Goal: Transaction & Acquisition: Purchase product/service

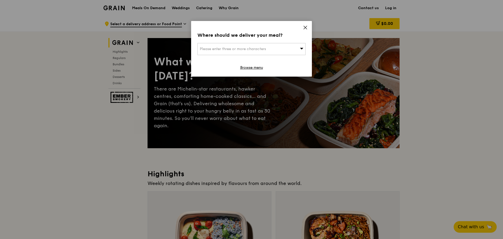
click at [241, 51] on span "Please enter three or more characters" at bounding box center [233, 49] width 66 height 4
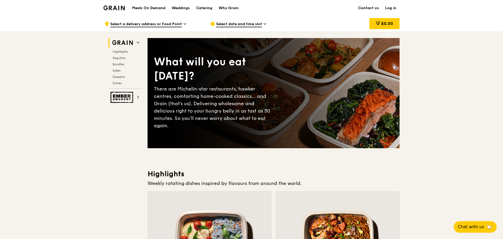
click at [395, 8] on link "Log in" at bounding box center [391, 8] width 18 height 16
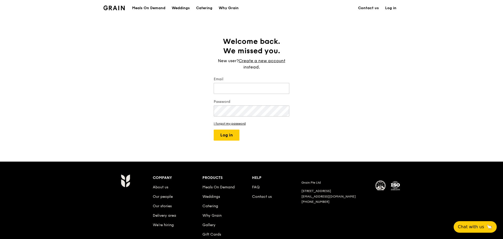
type input "w"
drag, startPoint x: 190, startPoint y: 82, endPoint x: 163, endPoint y: 82, distance: 27.5
click at [166, 82] on div "Welcome back. We missed you. New user? Create a new account instead. Email [PER…" at bounding box center [251, 89] width 503 height 104
click at [260, 92] on input "[PERSON_NAME].[PERSON_NAME]" at bounding box center [252, 88] width 76 height 11
type input "[PERSON_NAME][EMAIL_ADDRESS][PERSON_NAME][DOMAIN_NAME]"
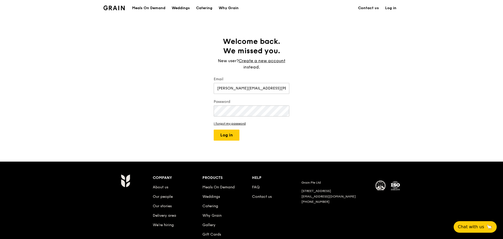
click at [162, 88] on div "Welcome back. We missed you. New user? Create a new account instead. Email [PER…" at bounding box center [251, 89] width 503 height 104
click at [231, 134] on button "Log in" at bounding box center [227, 135] width 26 height 11
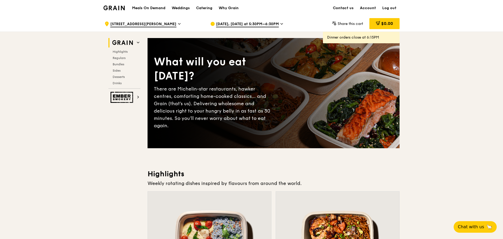
click at [275, 22] on span "[DATE], [DATE] at 5:30PM–6:30PM" at bounding box center [247, 25] width 63 height 6
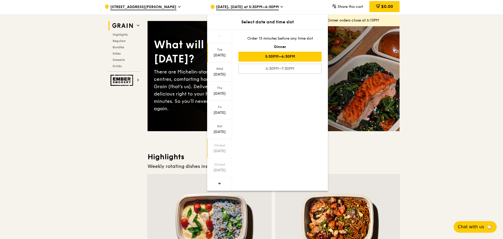
scroll to position [26, 0]
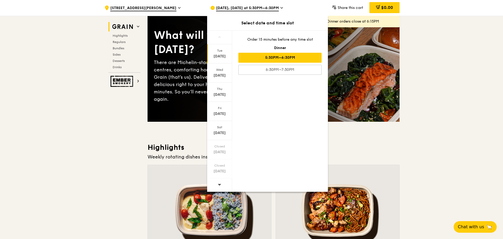
click at [217, 184] on div at bounding box center [219, 184] width 25 height 13
click at [222, 75] on div "[DATE]" at bounding box center [219, 75] width 23 height 5
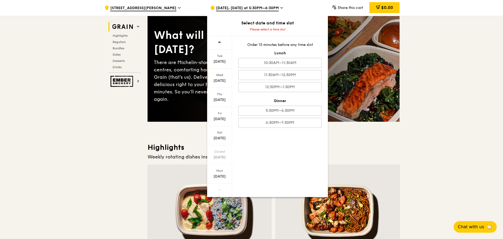
click at [218, 80] on div "[DATE]" at bounding box center [219, 80] width 23 height 5
click at [220, 78] on div "[DATE]" at bounding box center [219, 78] width 25 height 19
click at [220, 79] on div "[DATE]" at bounding box center [219, 80] width 23 height 5
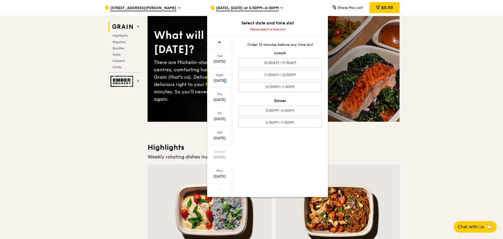
click at [220, 79] on div "[DATE]" at bounding box center [219, 80] width 23 height 5
drag, startPoint x: 220, startPoint y: 79, endPoint x: 224, endPoint y: 79, distance: 4.0
click at [220, 79] on div "[DATE]" at bounding box center [219, 80] width 23 height 5
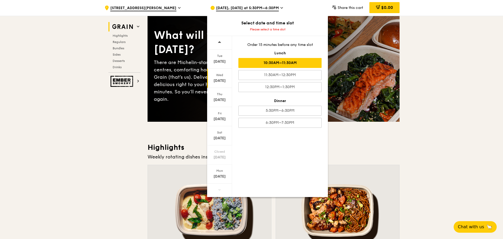
click at [270, 62] on div "10:30AM–11:30AM" at bounding box center [279, 63] width 83 height 10
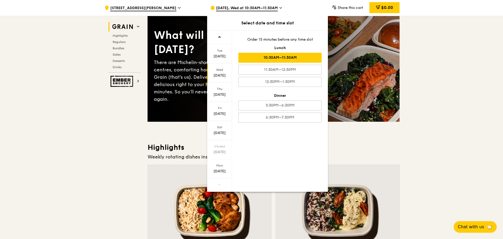
click at [223, 75] on div "[DATE]" at bounding box center [219, 75] width 23 height 5
click at [290, 59] on div "10:30AM–11:30AM" at bounding box center [279, 58] width 83 height 10
click at [398, 166] on div at bounding box center [337, 210] width 123 height 91
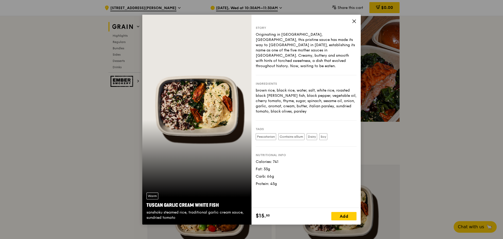
click at [357, 20] on div "Story Originating in [GEOGRAPHIC_DATA], [GEOGRAPHIC_DATA], this pristine sauce …" at bounding box center [305, 111] width 109 height 193
click at [352, 22] on icon at bounding box center [354, 21] width 5 height 5
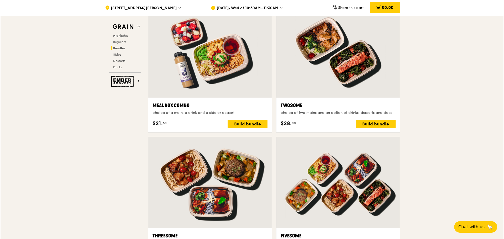
scroll to position [787, 0]
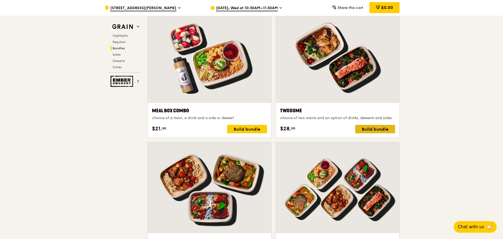
click at [375, 129] on div "Build bundle" at bounding box center [375, 129] width 40 height 8
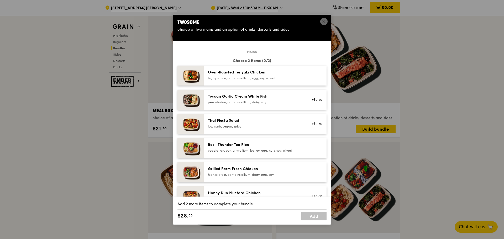
scroll to position [0, 0]
click at [278, 78] on div "high protein, contains allium, egg, soy, wheat" at bounding box center [255, 78] width 94 height 4
click at [178, 73] on div "1x" at bounding box center [177, 73] width 6 height 6
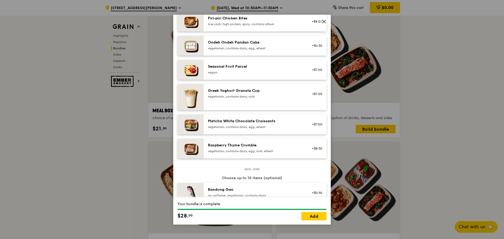
scroll to position [367, 0]
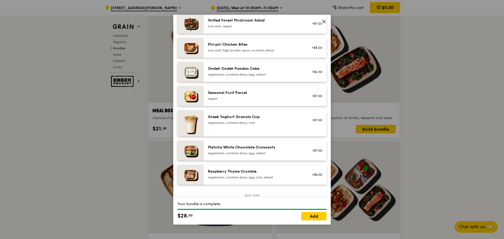
click at [275, 97] on div "vegan" at bounding box center [255, 99] width 94 height 4
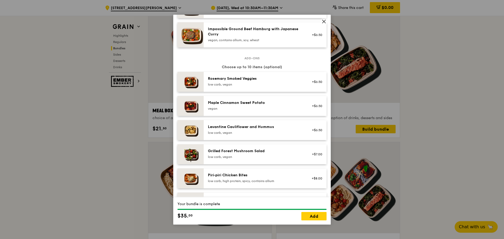
scroll to position [236, 0]
click at [247, 83] on div "low carb, vegan" at bounding box center [255, 85] width 94 height 4
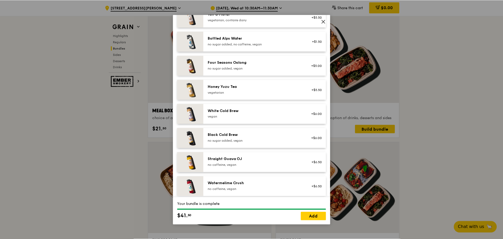
scroll to position [596, 0]
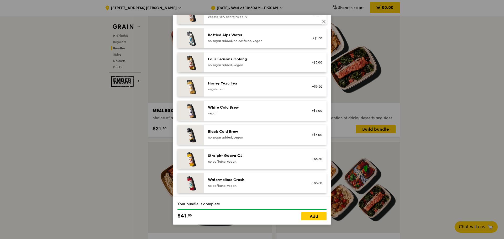
click at [262, 84] on div "Honey Yuzu Tea" at bounding box center [255, 83] width 94 height 5
click at [178, 82] on div "1x" at bounding box center [177, 83] width 6 height 6
click at [310, 217] on link "Add" at bounding box center [313, 216] width 25 height 8
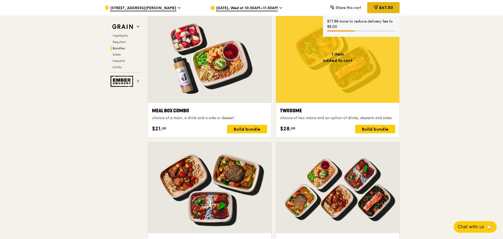
click at [380, 9] on span "$67.50" at bounding box center [386, 7] width 14 height 5
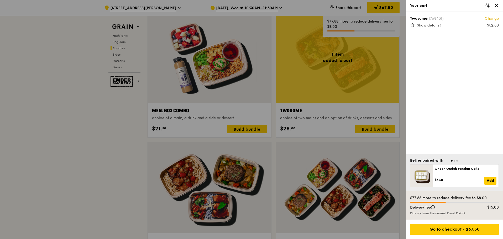
click at [434, 24] on span "Show details" at bounding box center [428, 25] width 22 height 4
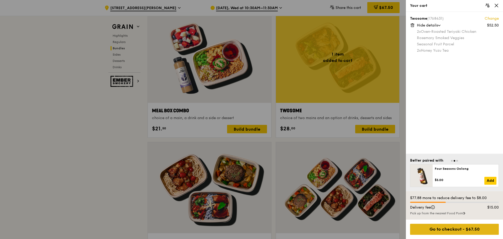
click at [448, 230] on div "Go to checkout - $67.50" at bounding box center [454, 229] width 89 height 11
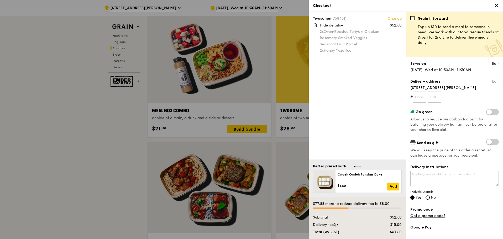
click at [492, 81] on link "Edit" at bounding box center [495, 81] width 7 height 5
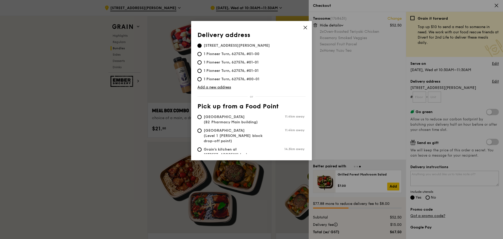
click at [203, 55] on span "1 Pioneer Turn, 627576, #01-00" at bounding box center [231, 53] width 68 height 5
click at [201, 55] on input "1 Pioneer Turn, 627576, #01-00" at bounding box center [199, 54] width 4 height 4
radio input "true"
type input "1"
type input "0"
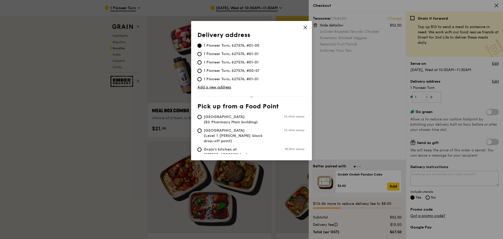
click at [306, 27] on icon at bounding box center [305, 27] width 3 height 3
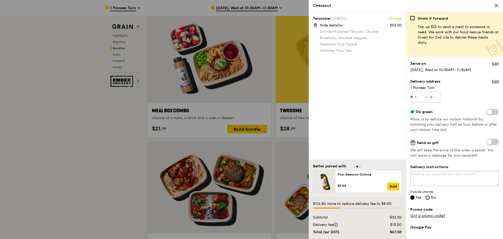
click at [446, 182] on textarea "Delivery instructions" at bounding box center [454, 178] width 88 height 15
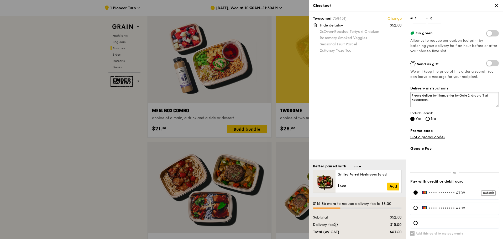
scroll to position [94, 0]
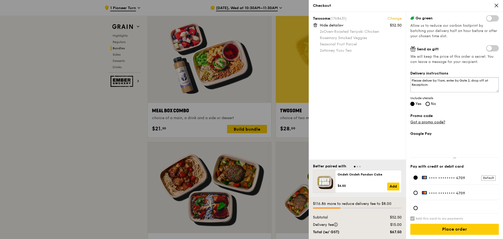
type textarea "Please deliver by 11am, enter by Gate 2, drop off at Receptioin."
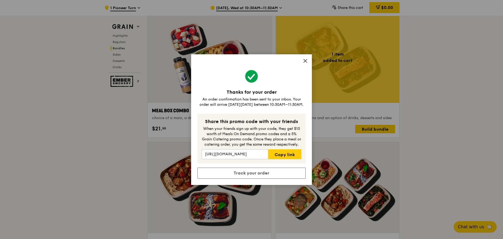
click at [307, 57] on div "Thanks for your order An order confirmation has been sent to your inbox. Your o…" at bounding box center [251, 119] width 121 height 131
click at [306, 62] on icon at bounding box center [305, 60] width 3 height 3
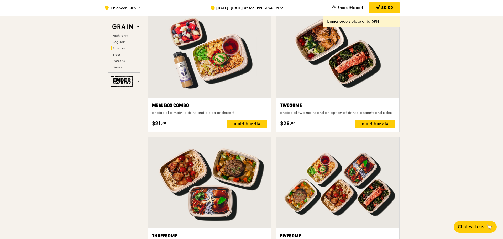
scroll to position [782, 0]
